Goal: Information Seeking & Learning: Learn about a topic

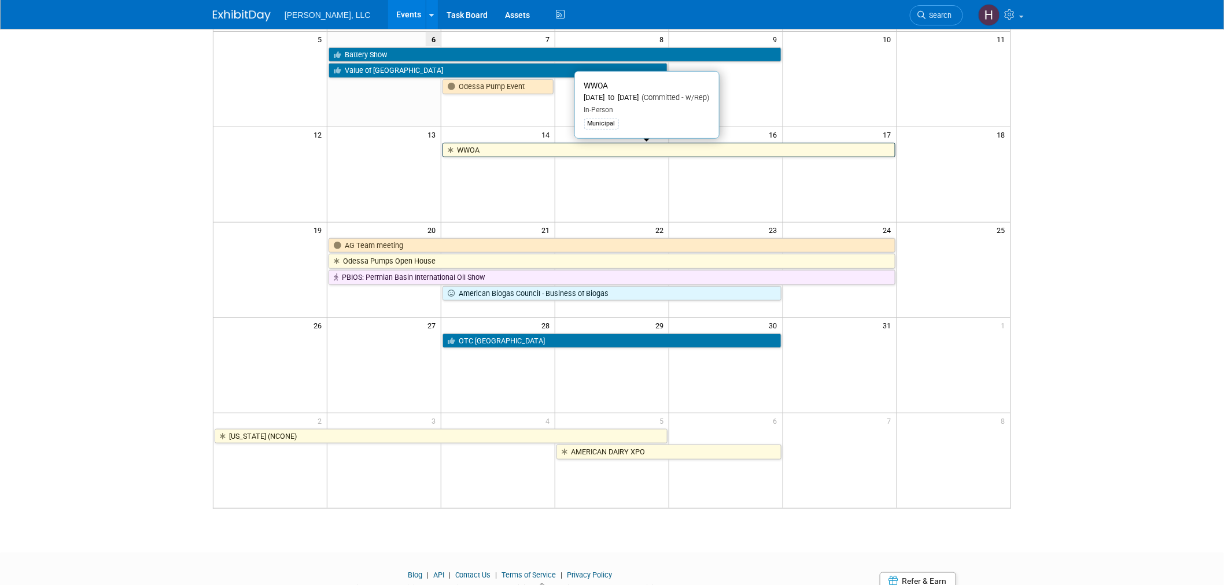
click at [515, 153] on link "WWOA" at bounding box center [668, 150] width 452 height 15
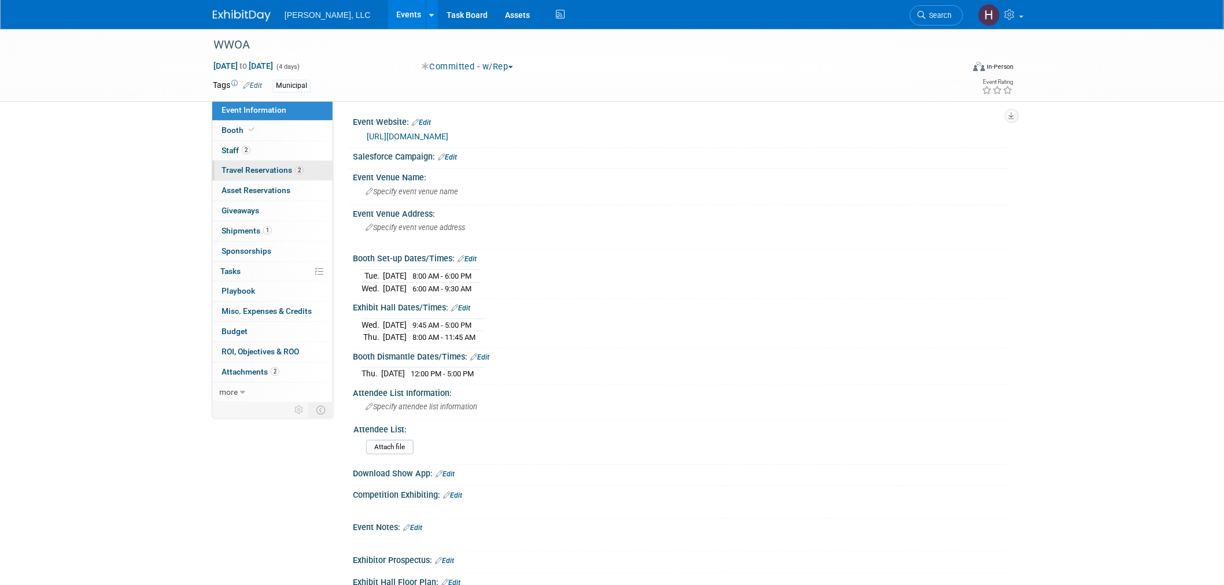
click at [290, 172] on span "Travel Reservations 2" at bounding box center [262, 169] width 82 height 9
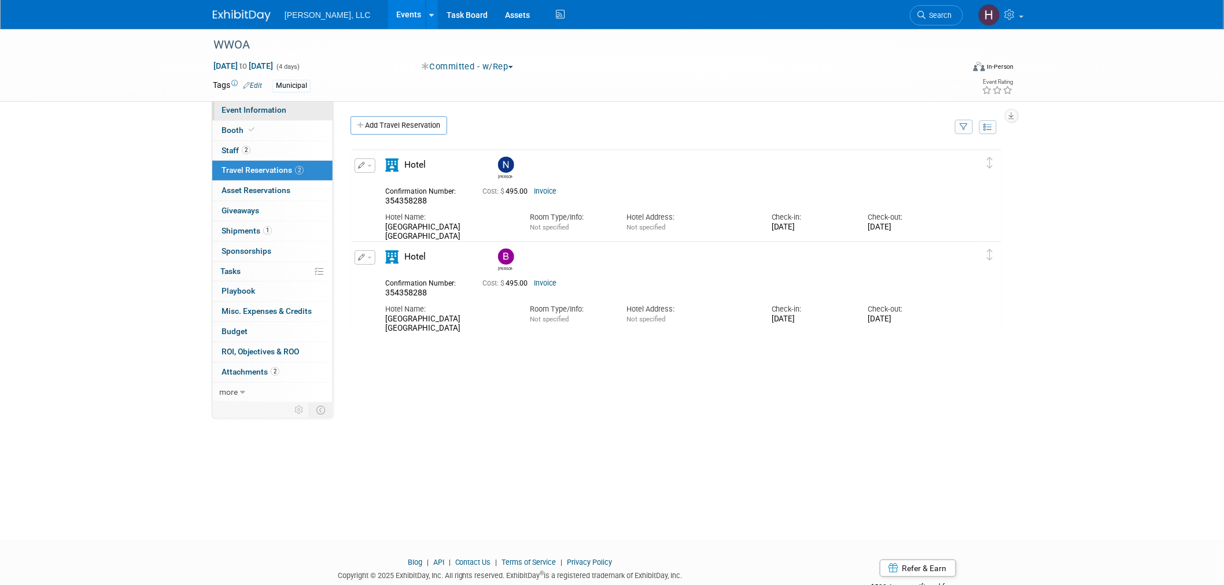
click at [258, 107] on span "Event Information" at bounding box center [253, 109] width 65 height 9
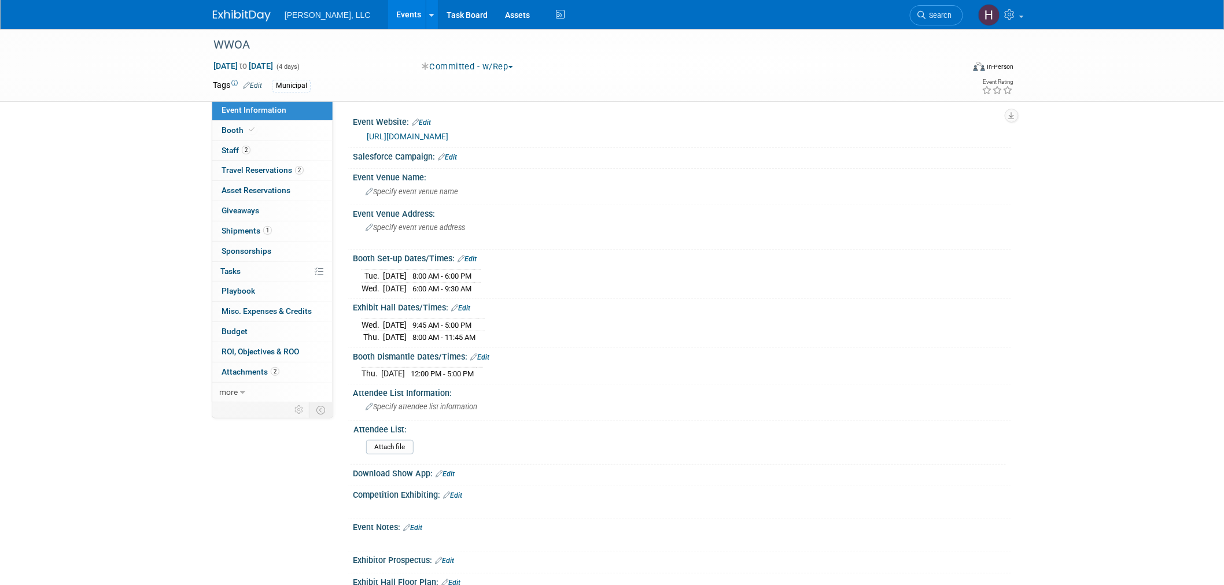
click at [448, 133] on link "https://www.wwoa.org/events-awards/events-training-calendar/wwoa-59th-annual-co…" at bounding box center [408, 136] width 82 height 9
click at [388, 15] on link "Events" at bounding box center [409, 14] width 42 height 29
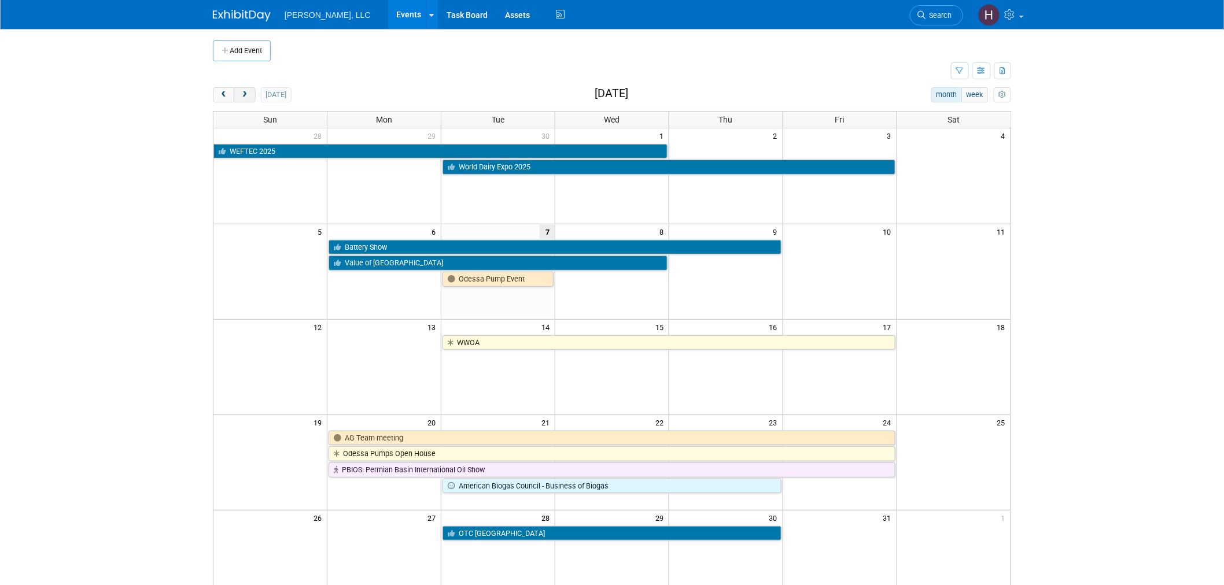
click at [245, 97] on span "next" at bounding box center [244, 95] width 9 height 8
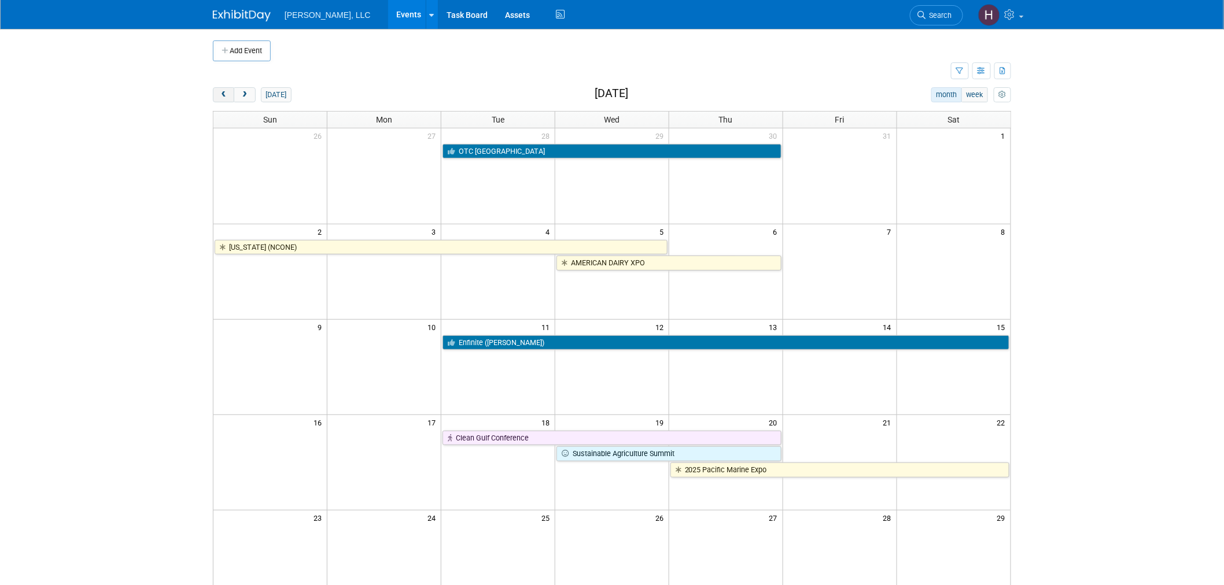
click at [219, 99] on button "prev" at bounding box center [223, 94] width 21 height 15
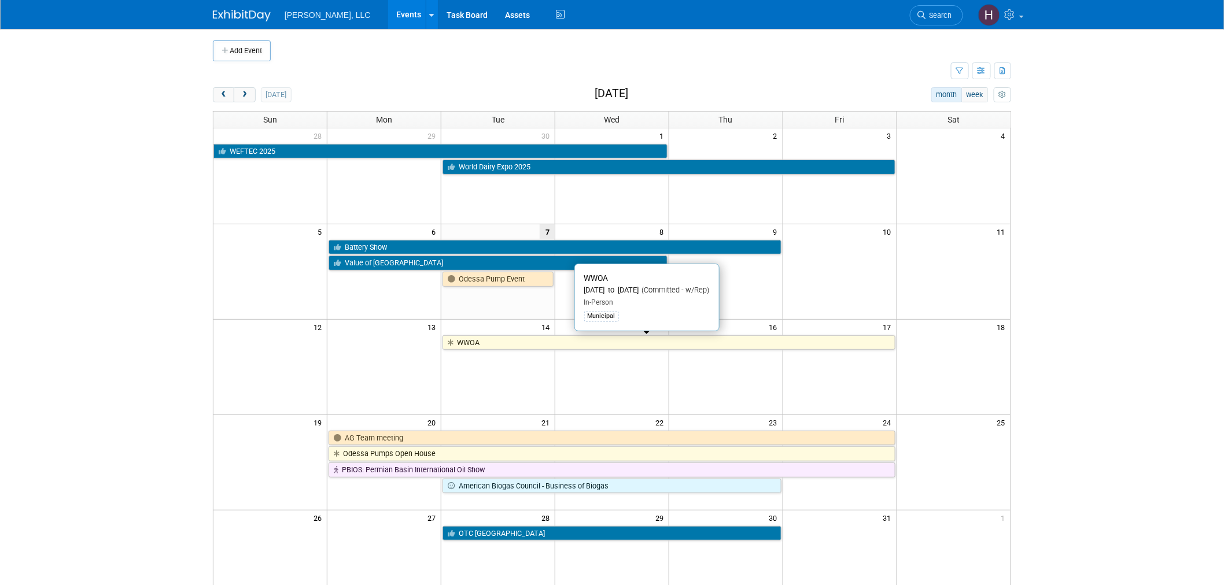
click at [694, 342] on link "WWOA" at bounding box center [668, 342] width 452 height 15
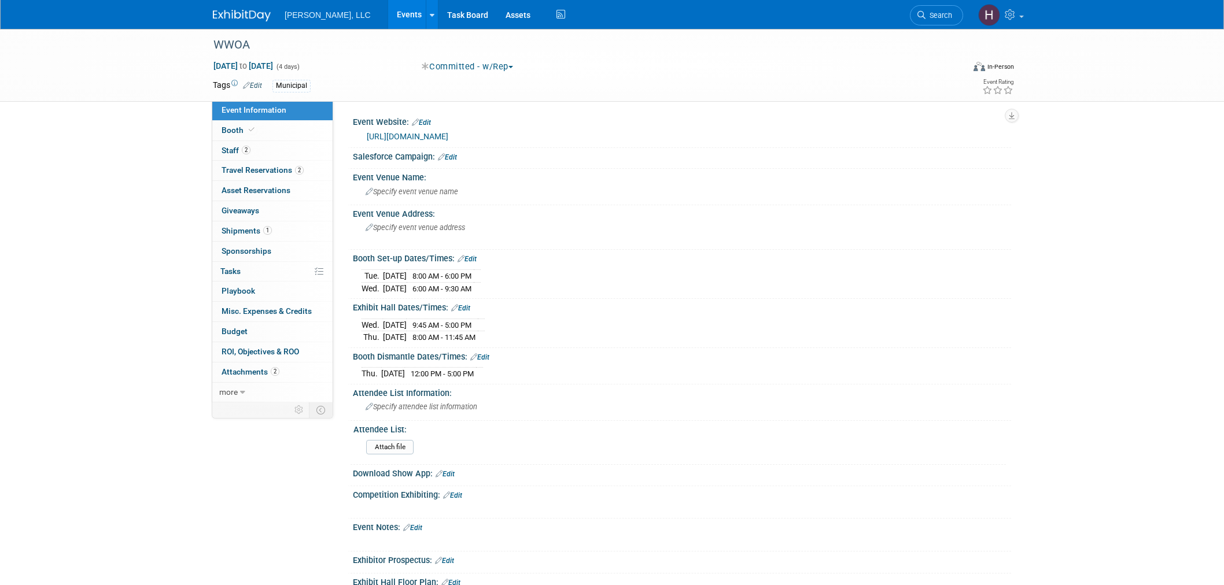
select select "Municipal"
click at [642, 143] on div "https://www.wwoa.org/events-awards/events-training-calendar/wwoa-59th-annual-co…" at bounding box center [682, 135] width 658 height 17
click at [448, 139] on link "https://www.wwoa.org/events-awards/events-training-calendar/wwoa-59th-annual-co…" at bounding box center [408, 136] width 82 height 9
click at [273, 132] on link "Booth" at bounding box center [272, 131] width 120 height 20
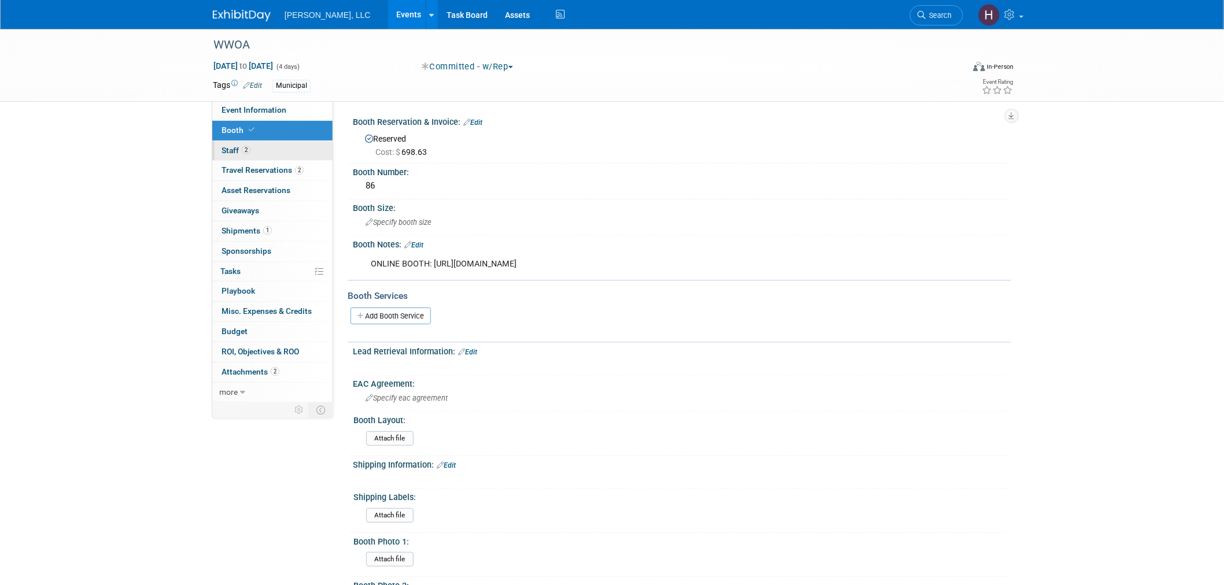
click at [294, 152] on link "2 Staff 2" at bounding box center [272, 151] width 120 height 20
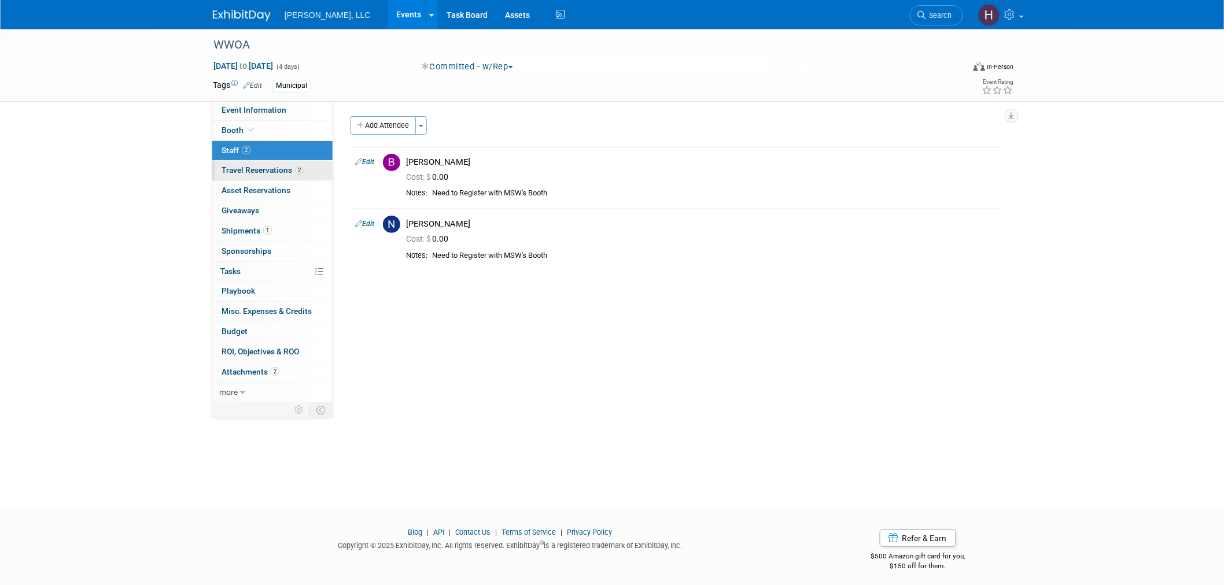
click at [293, 169] on span "Travel Reservations 2" at bounding box center [262, 169] width 82 height 9
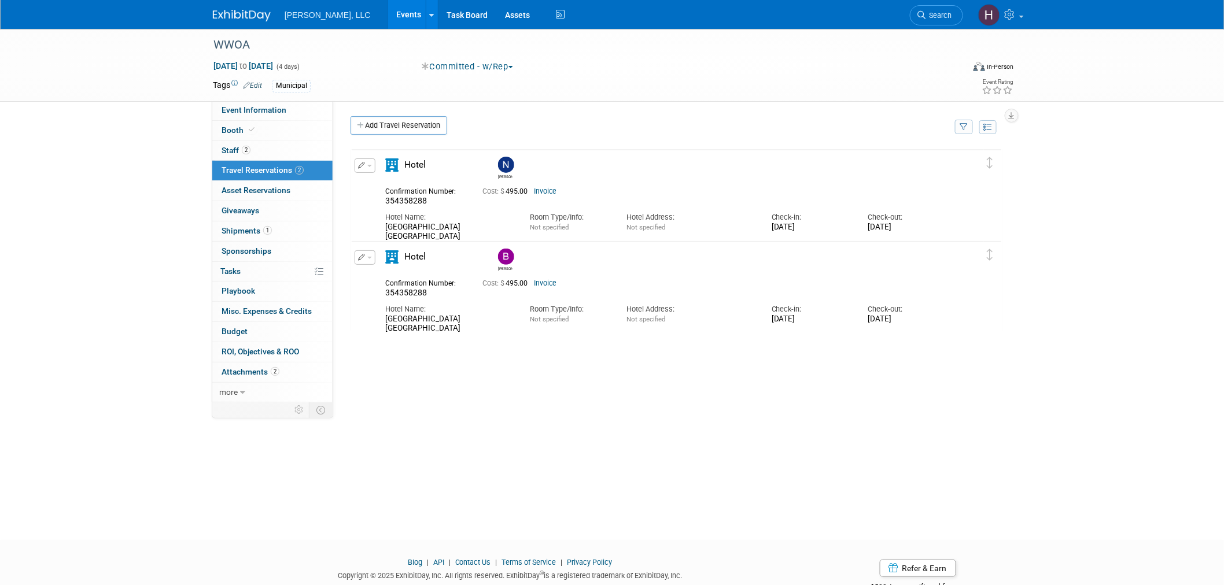
click at [388, 16] on link "Events" at bounding box center [409, 14] width 42 height 29
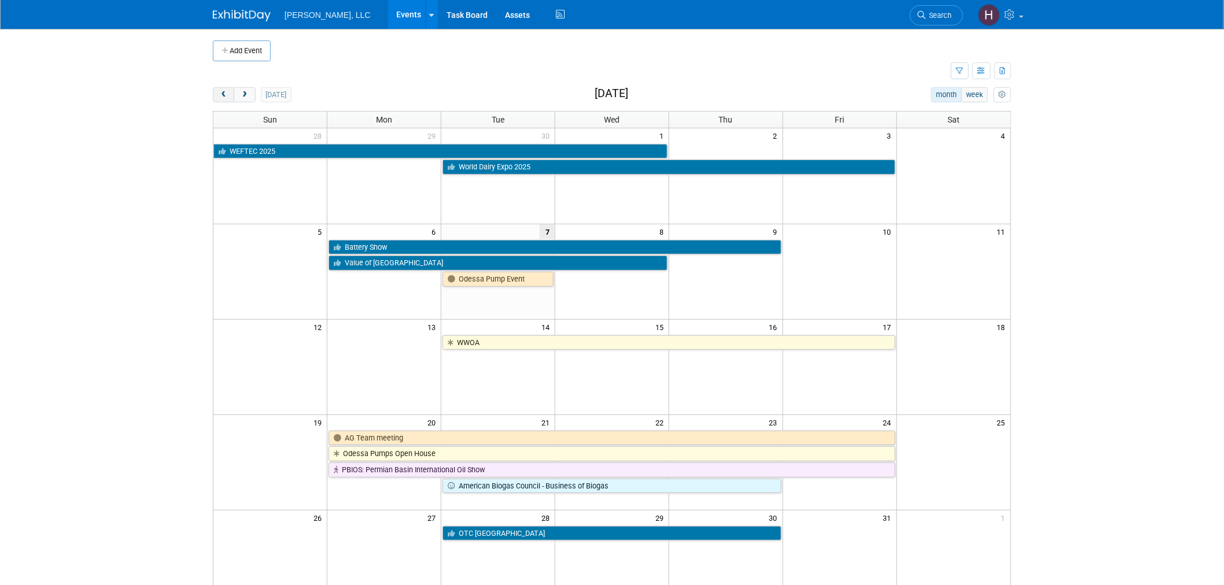
click at [220, 102] on button "prev" at bounding box center [223, 94] width 21 height 15
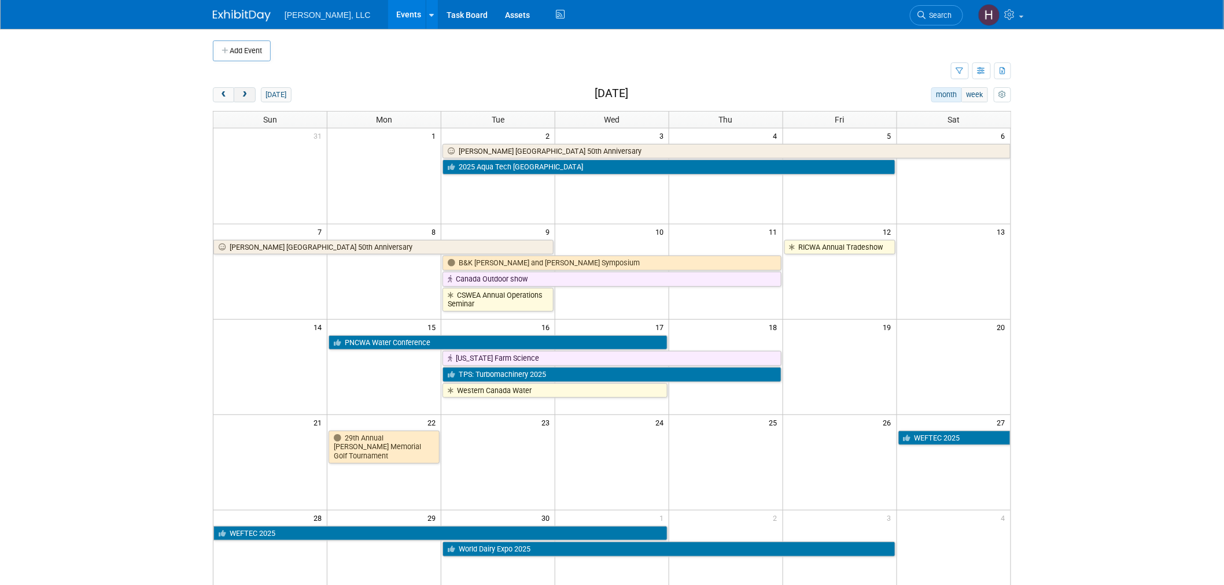
click at [244, 99] on button "next" at bounding box center [244, 94] width 21 height 15
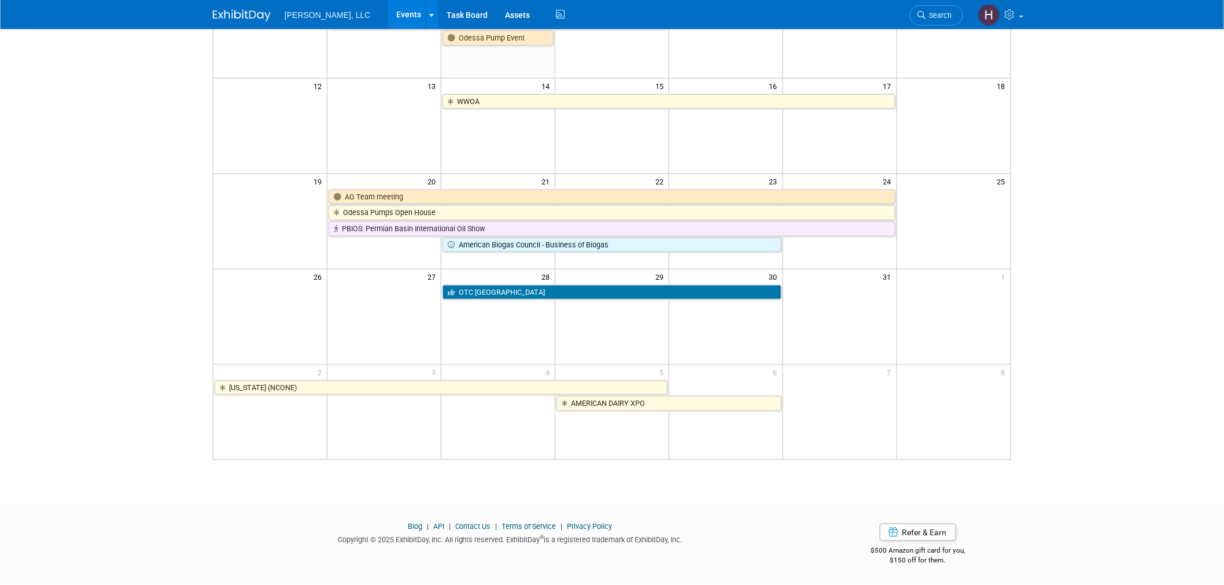
scroll to position [49, 0]
